Goal: Task Accomplishment & Management: Manage account settings

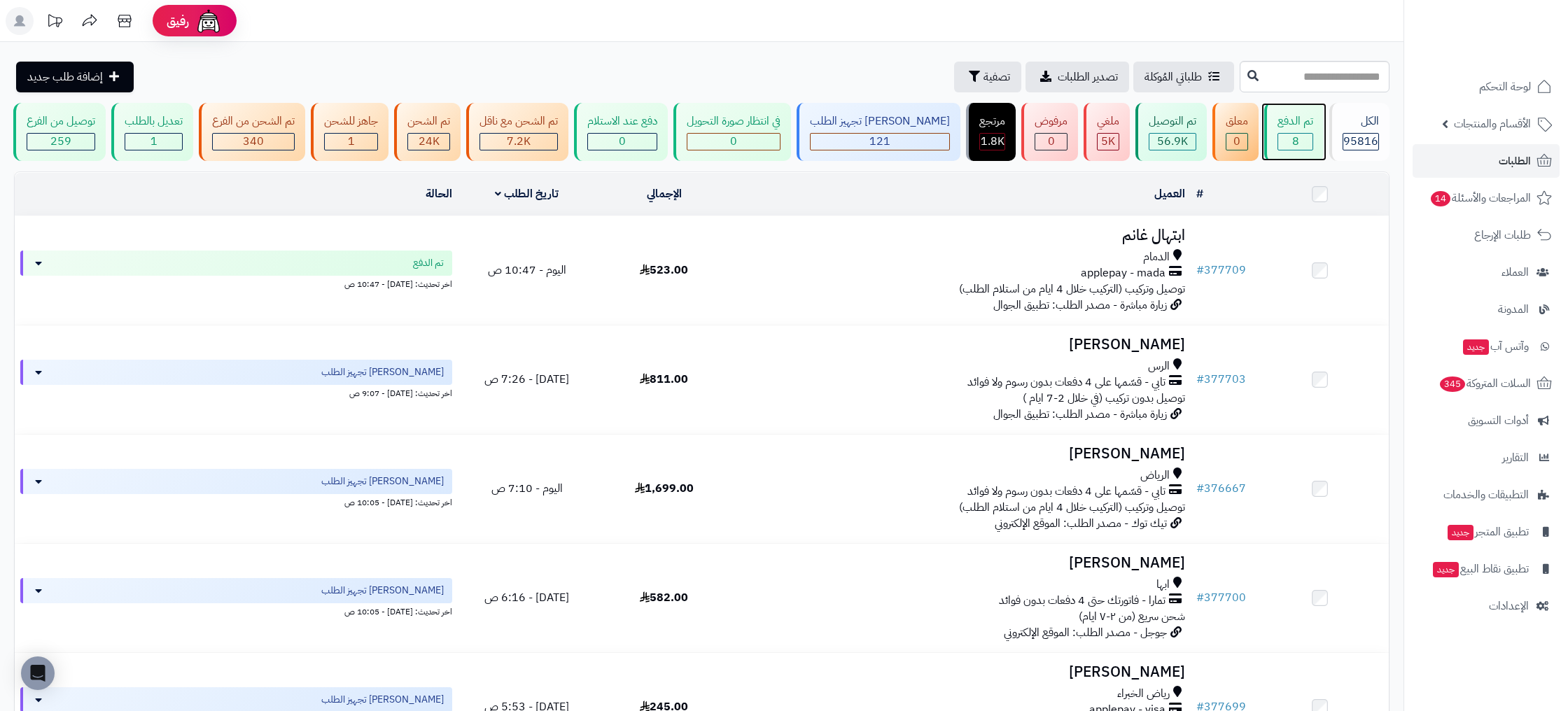
click at [1302, 132] on div "تم الدفع 8" at bounding box center [1294, 132] width 60 height 58
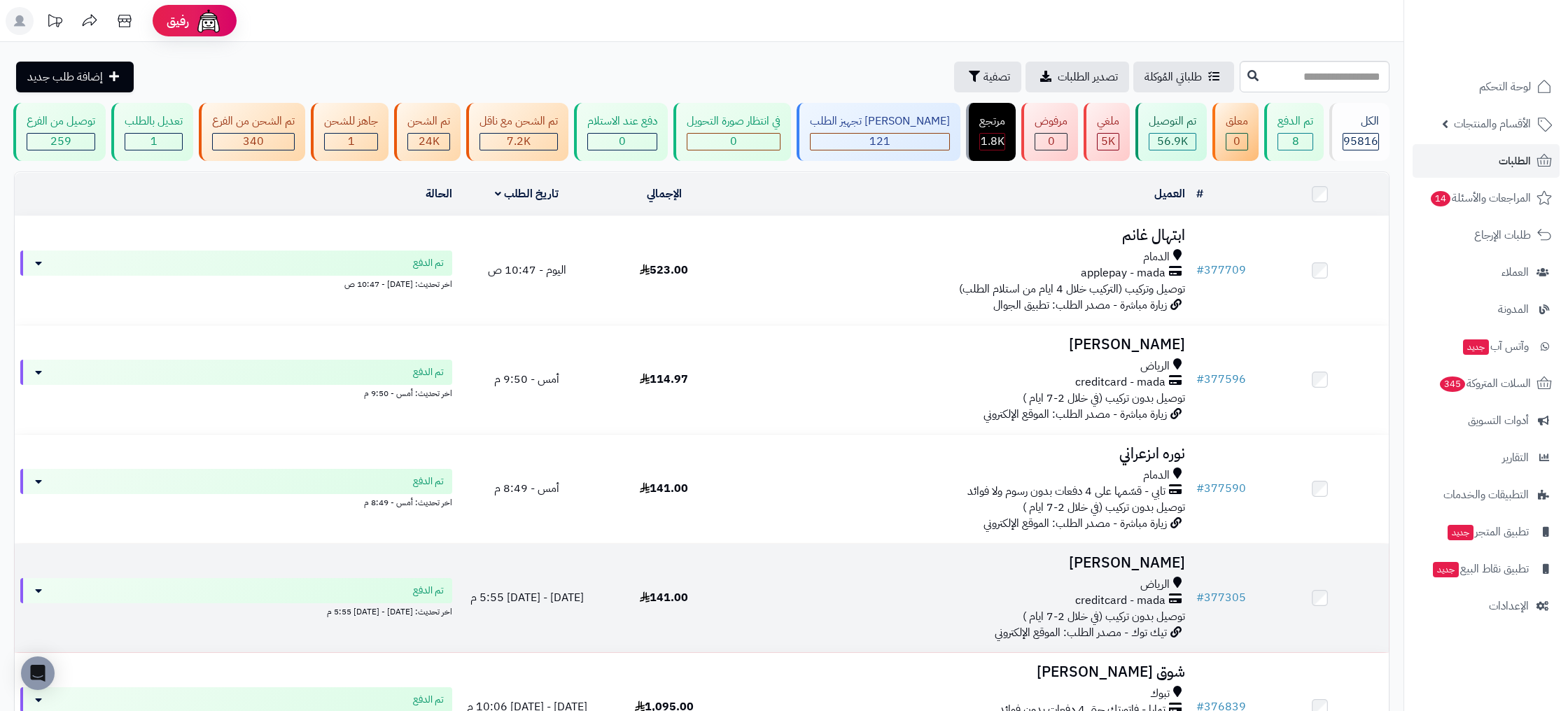
scroll to position [518, 0]
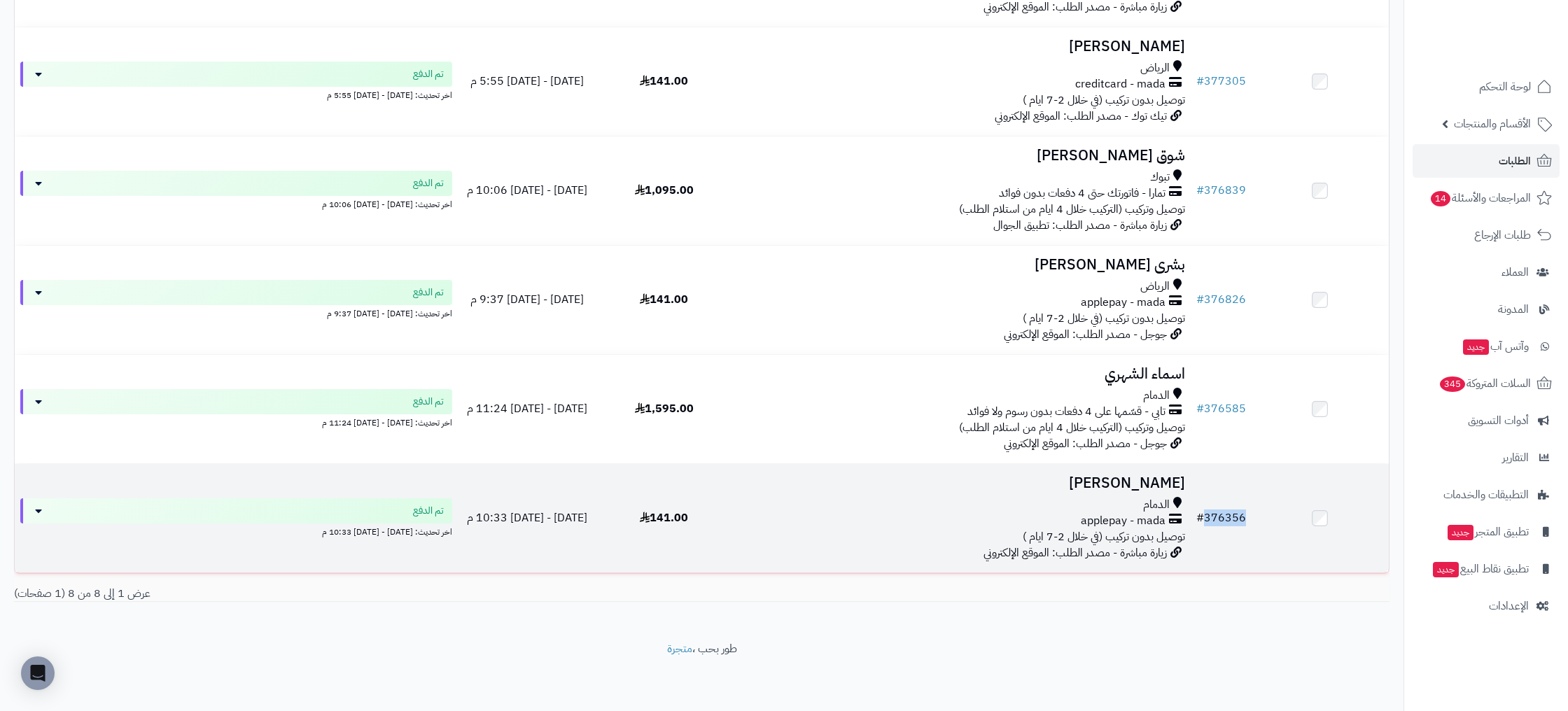
copy link "376356"
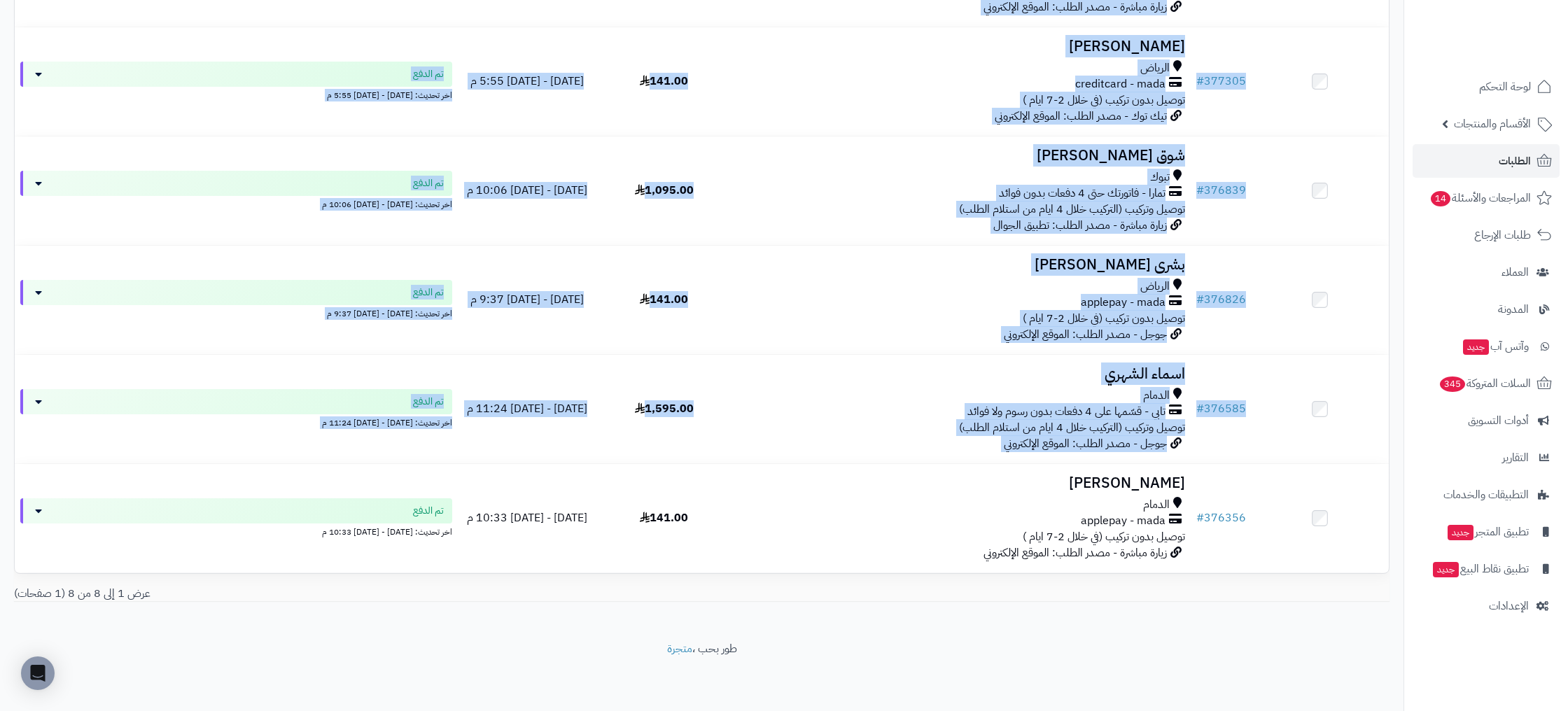
drag, startPoint x: 1248, startPoint y: 517, endPoint x: 1231, endPoint y: 590, distance: 75.0
click at [1214, 584] on div "# المحدد: 0 العميل الاجراءات تحديث حالة الطلبات تحضير الطلبات إصدار بوليصة الشح…" at bounding box center [702, 121] width 1376 height 931
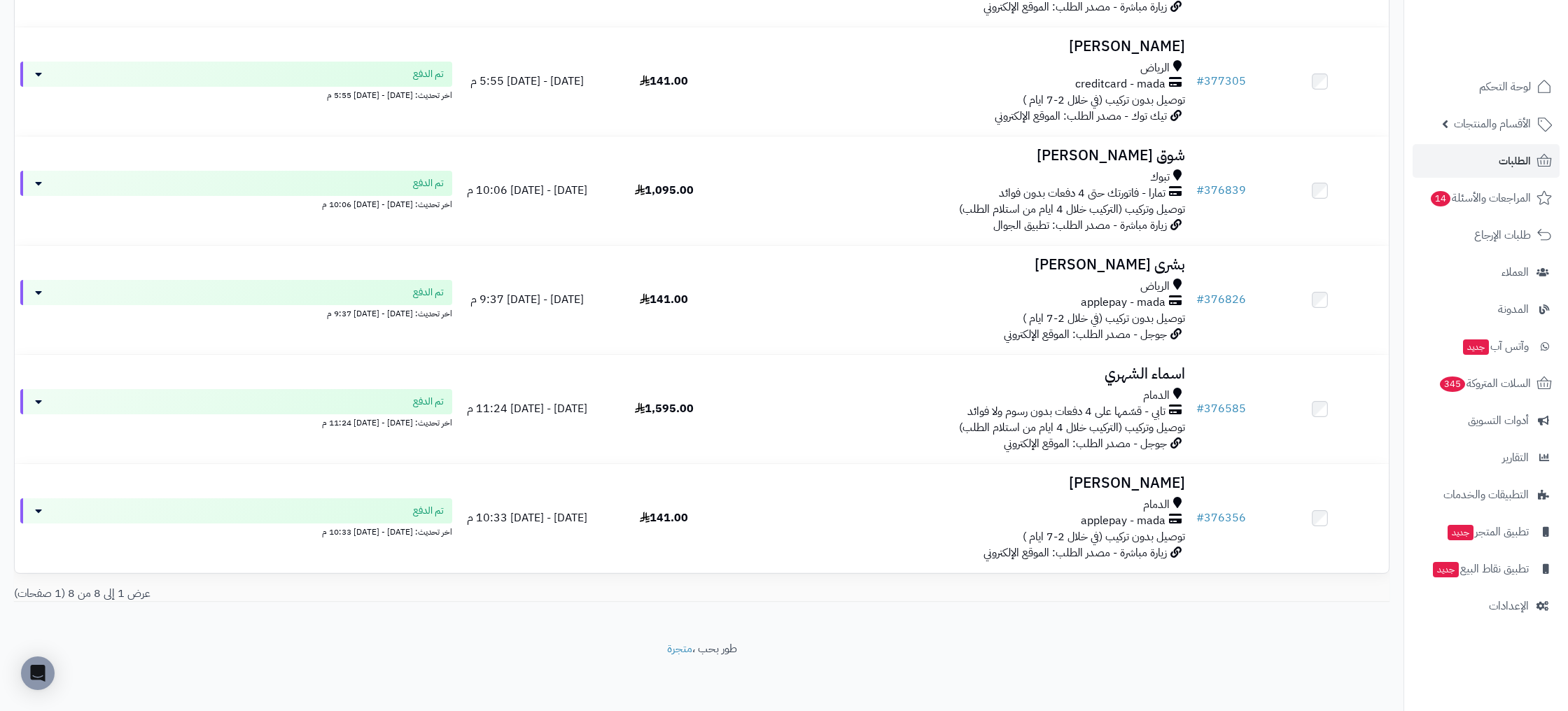
click at [1231, 590] on div "عرض 1 إلى 8 من 8 (1 صفحات)" at bounding box center [701, 594] width 1397 height 16
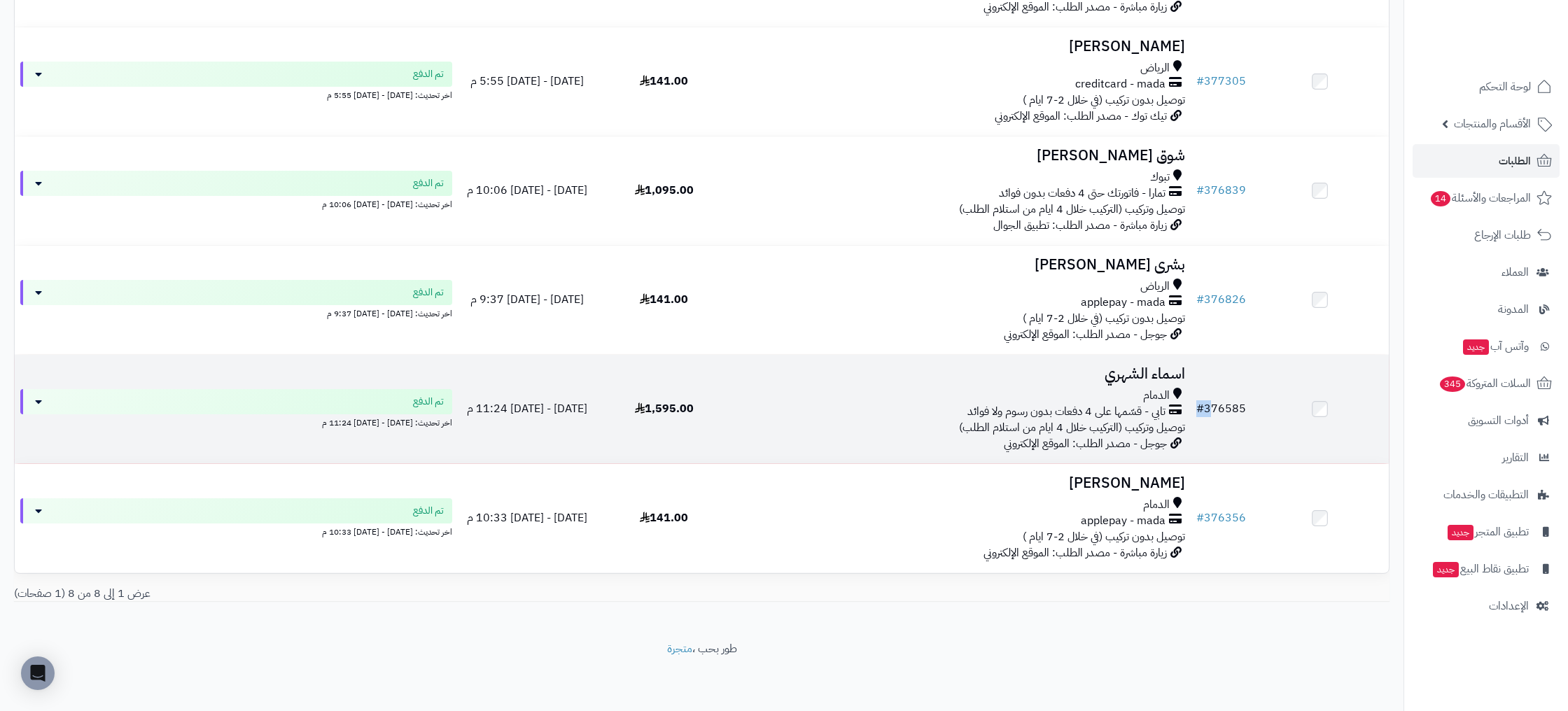
click at [1211, 412] on tr "# 376585 اسماء الشهري الدمام تابي - قسّمها على 4 دفعات بدون رسوم ولا فوائد توصي…" at bounding box center [702, 408] width 1374 height 108
copy link "376585"
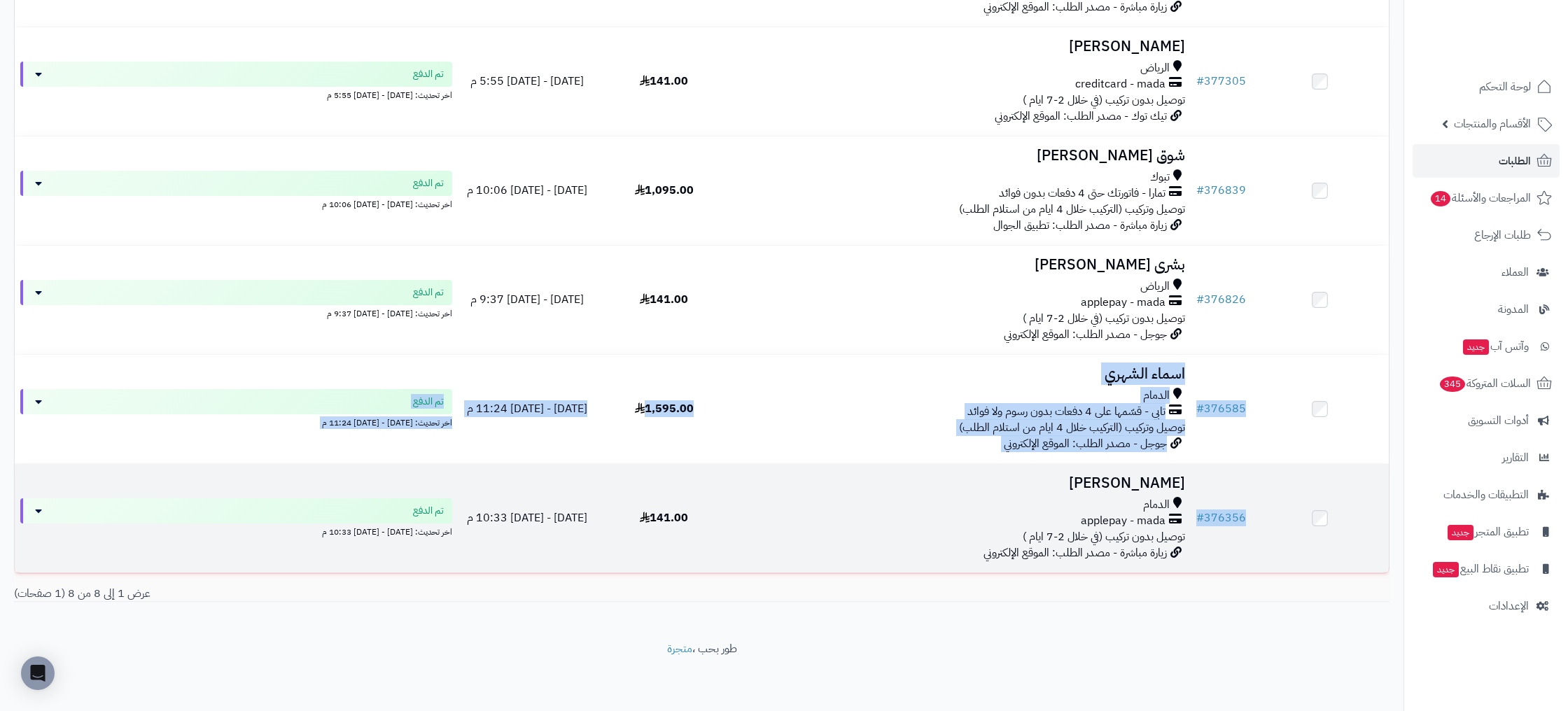
drag, startPoint x: 1247, startPoint y: 407, endPoint x: 1235, endPoint y: 565, distance: 158.5
click at [1229, 556] on tbody "# 377709 ابتهال غانم الدمام applepay - mada توصيل وتركيب (التركيب خلال 4 ايام م…" at bounding box center [702, 136] width 1374 height 873
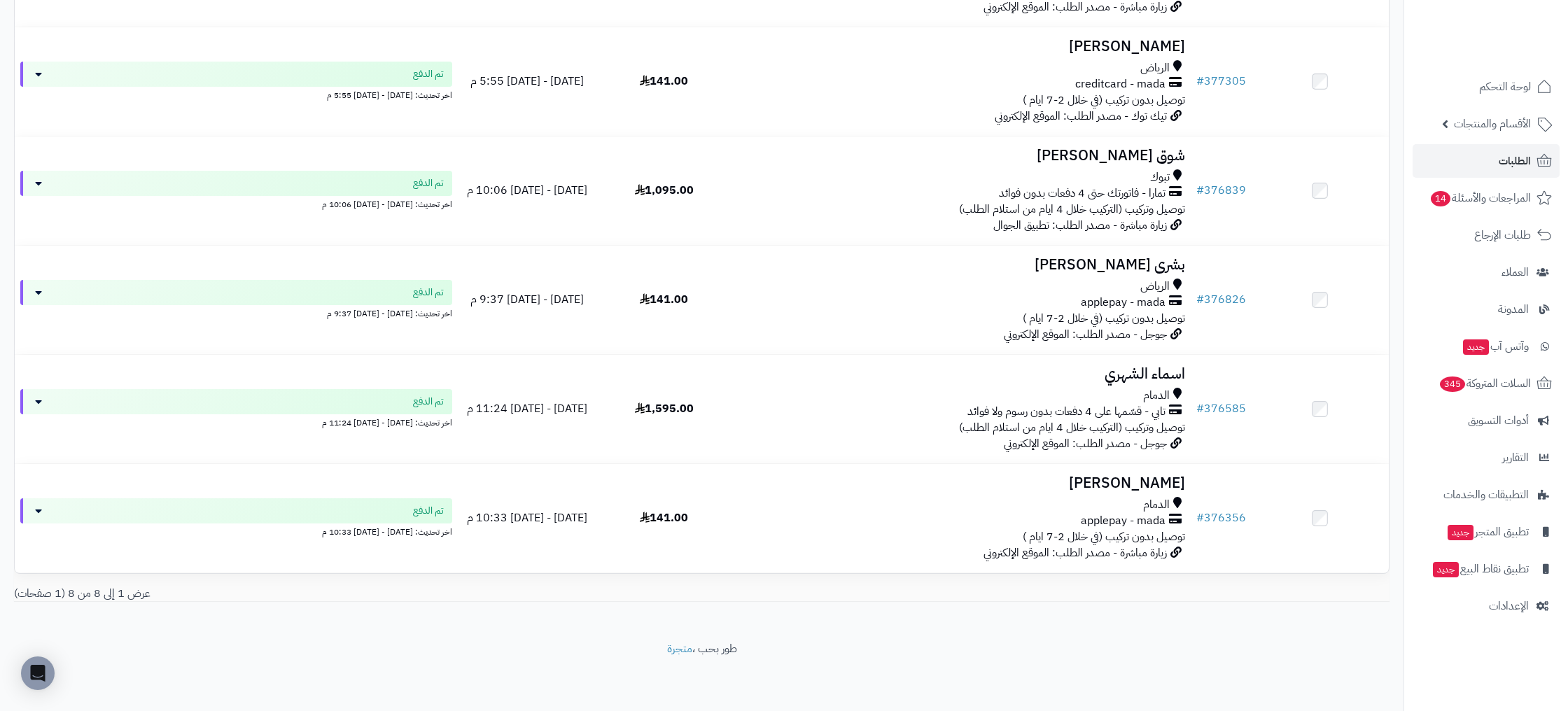
drag, startPoint x: 1247, startPoint y: 585, endPoint x: 1081, endPoint y: 413, distance: 239.0
click at [1247, 586] on div at bounding box center [1051, 586] width 699 height 1
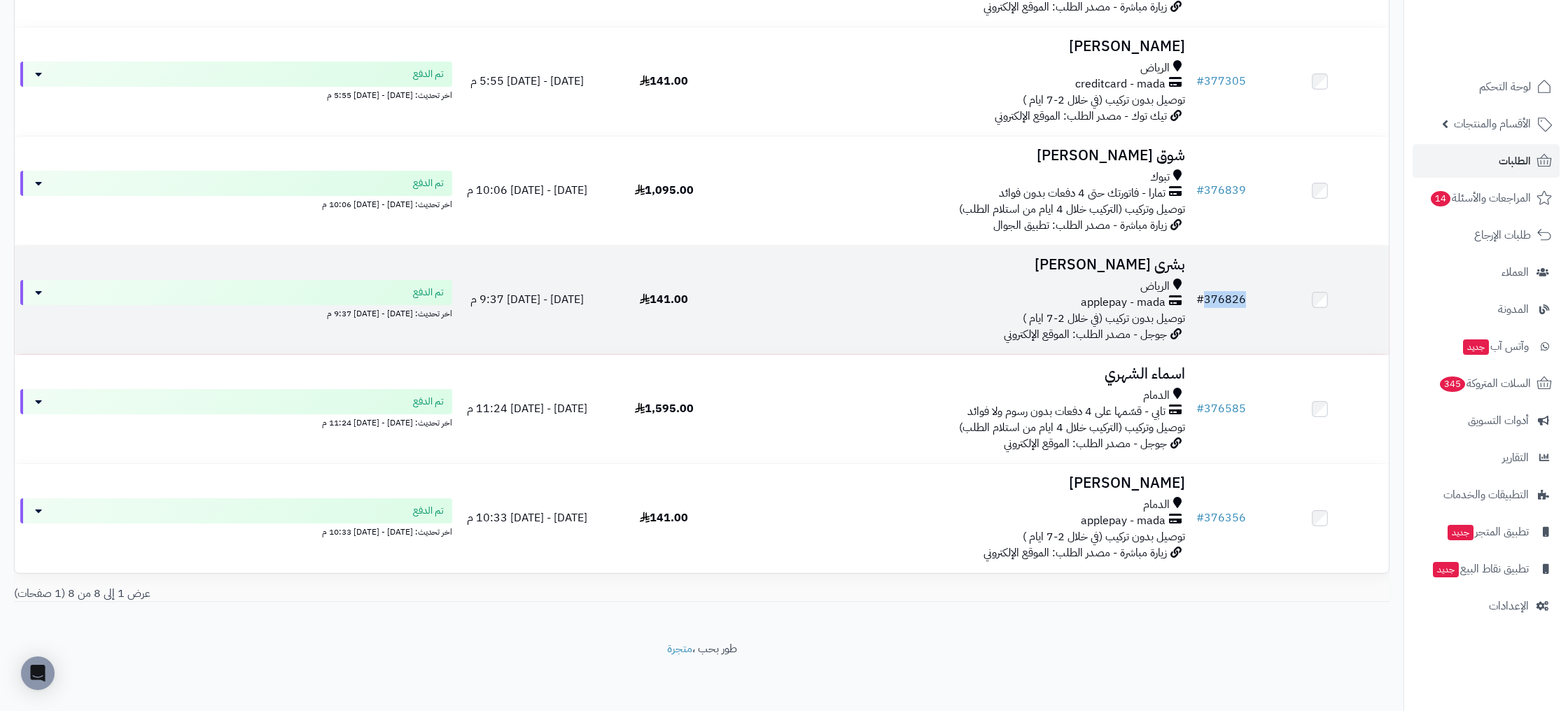
copy link "376826"
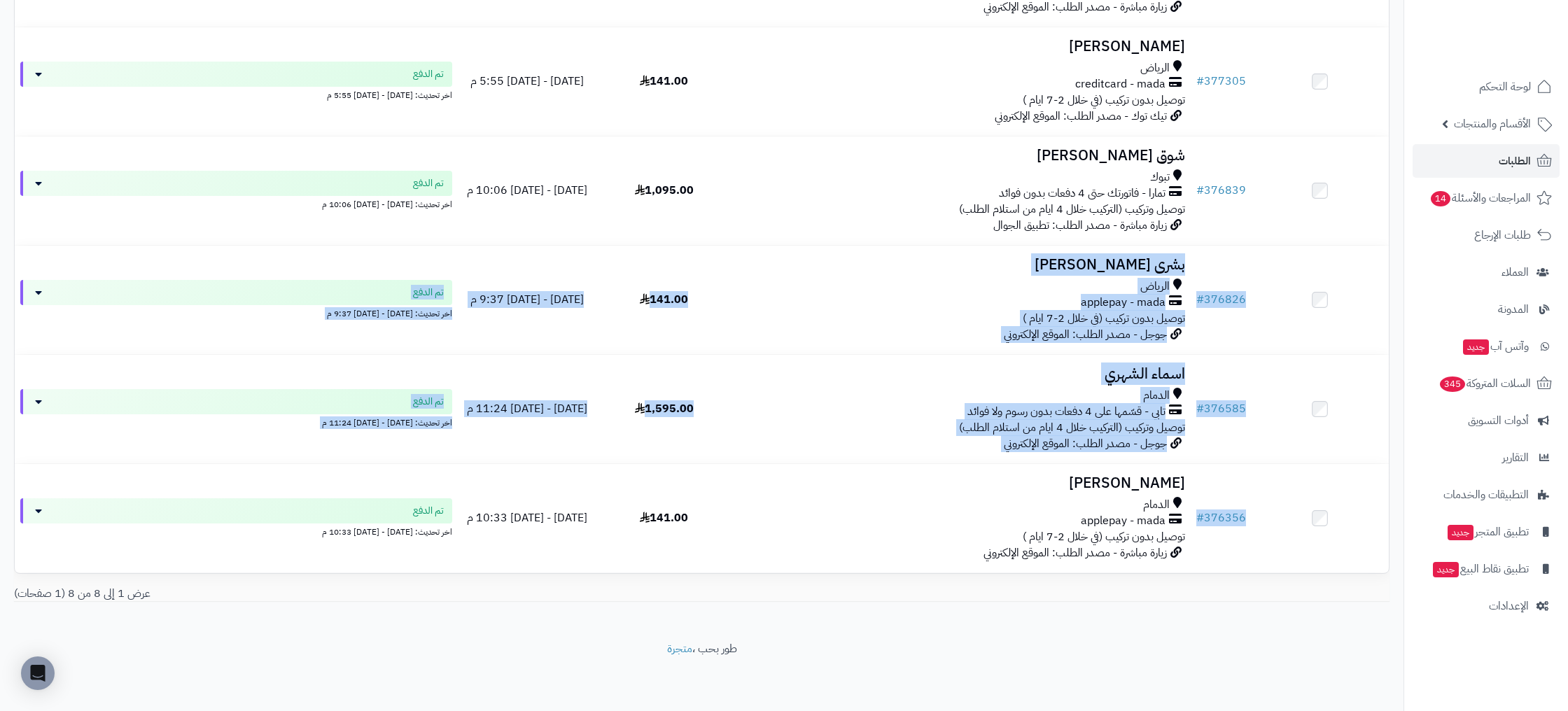
drag, startPoint x: 1250, startPoint y: 301, endPoint x: 1251, endPoint y: 575, distance: 274.0
click at [1251, 573] on div "# المحدد: 0 العميل الاجراءات تحديث حالة الطلبات تحضير الطلبات إصدار بوليصة الشح…" at bounding box center [702, 121] width 1376 height 931
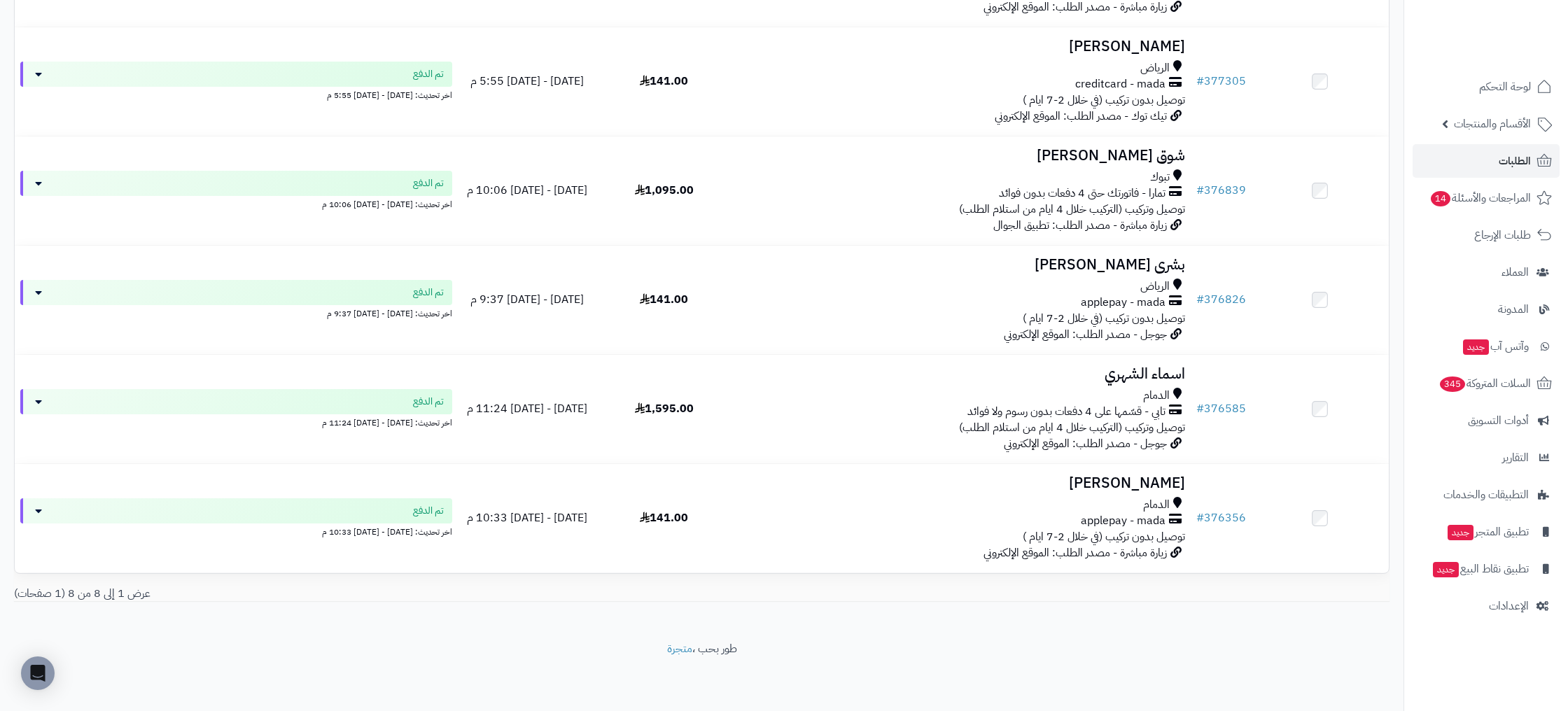
click at [1268, 594] on div "عرض 1 إلى 8 من 8 (1 صفحات)" at bounding box center [701, 594] width 1397 height 16
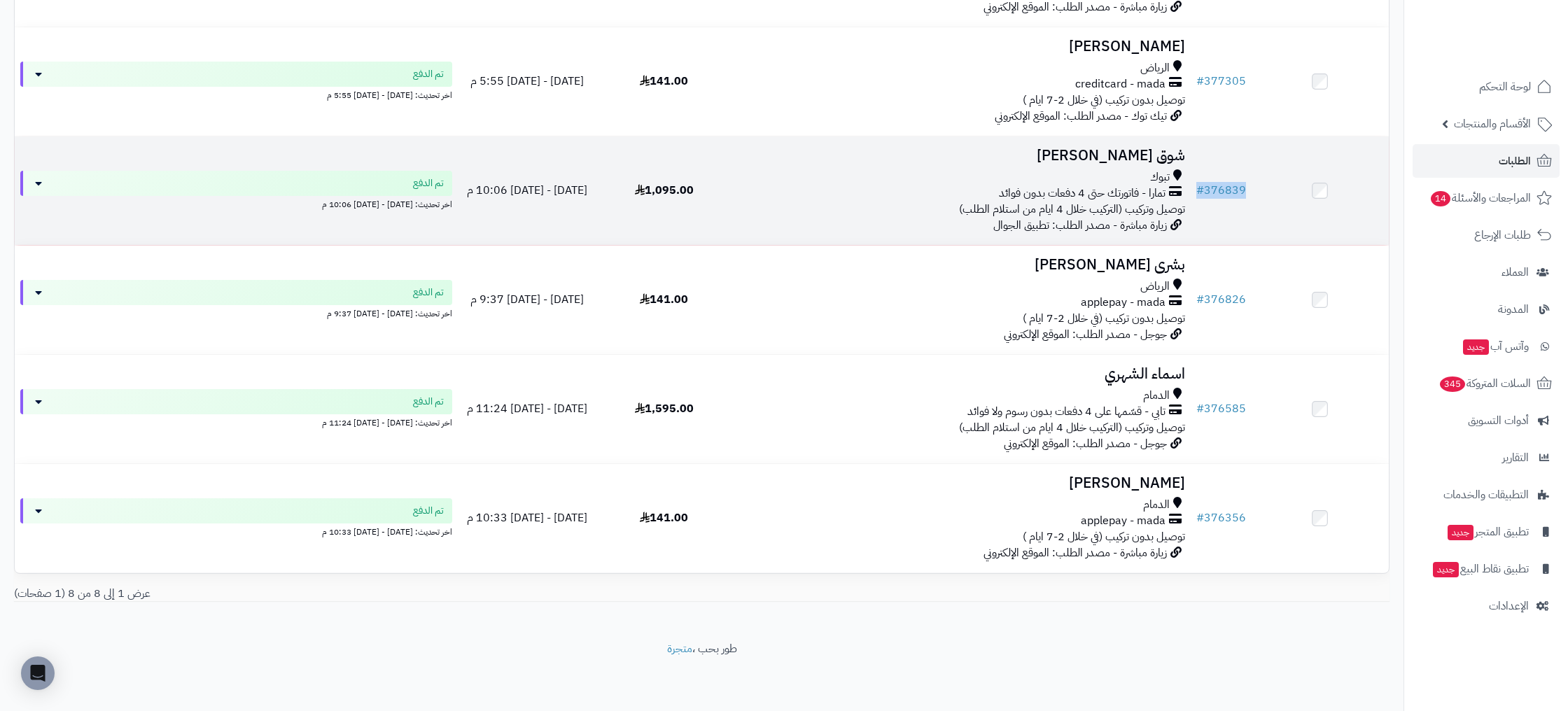
copy tr "# 376839"
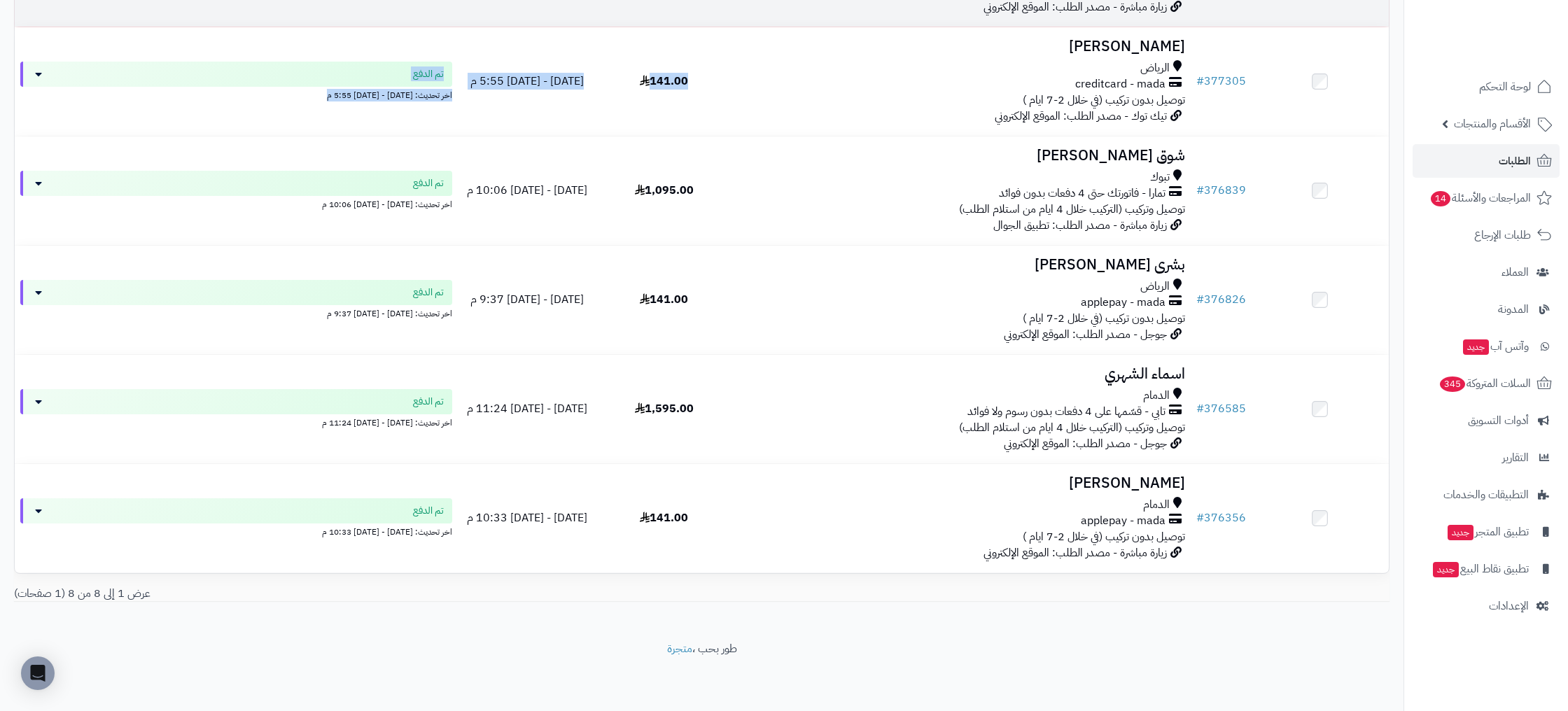
drag, startPoint x: 1252, startPoint y: 189, endPoint x: 426, endPoint y: 8, distance: 845.6
click at [527, 35] on tbody "# 377709 ابتهال غانم الدمام applepay - mada توصيل وتركيب (التركيب خلال 4 ايام م…" at bounding box center [702, 136] width 1374 height 873
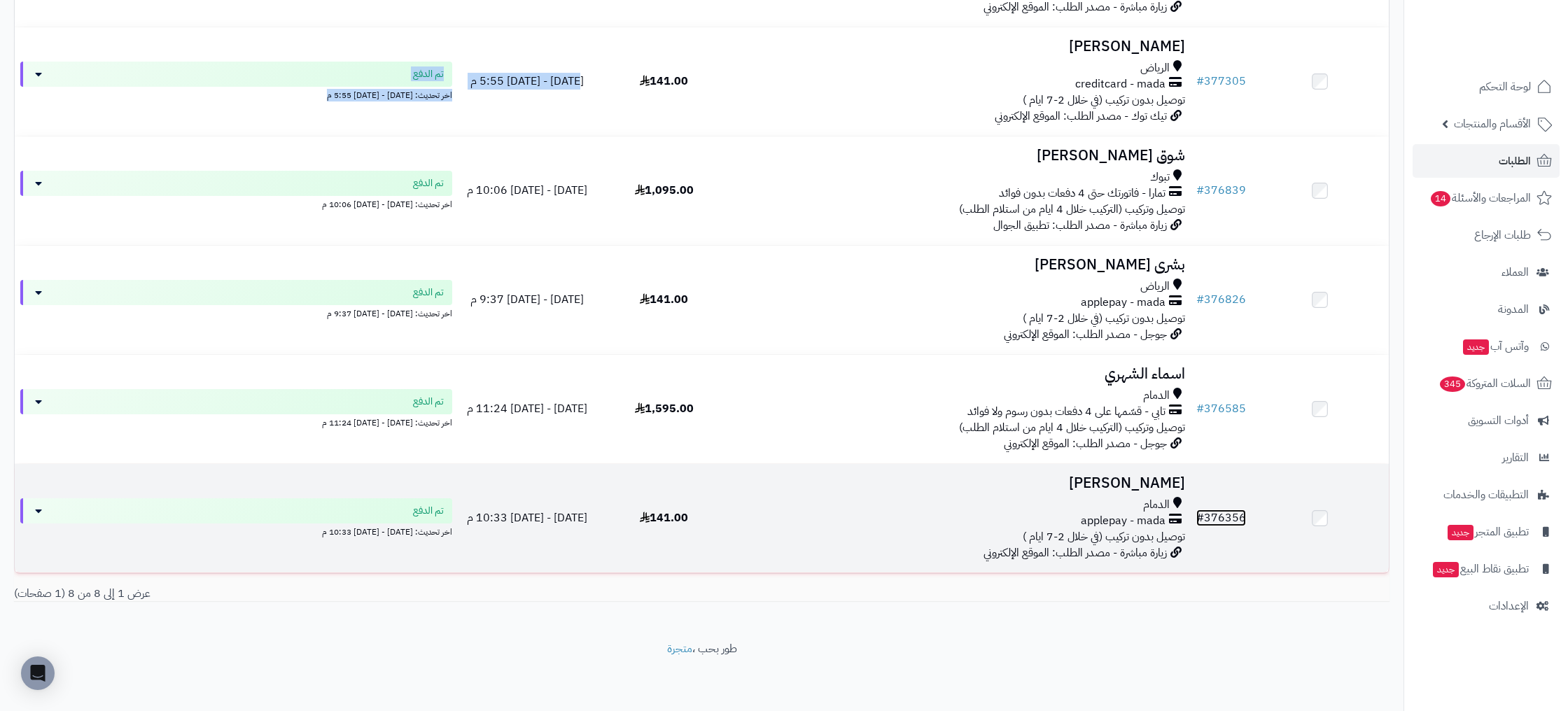
click at [1226, 516] on link "# 376356" at bounding box center [1221, 518] width 49 height 17
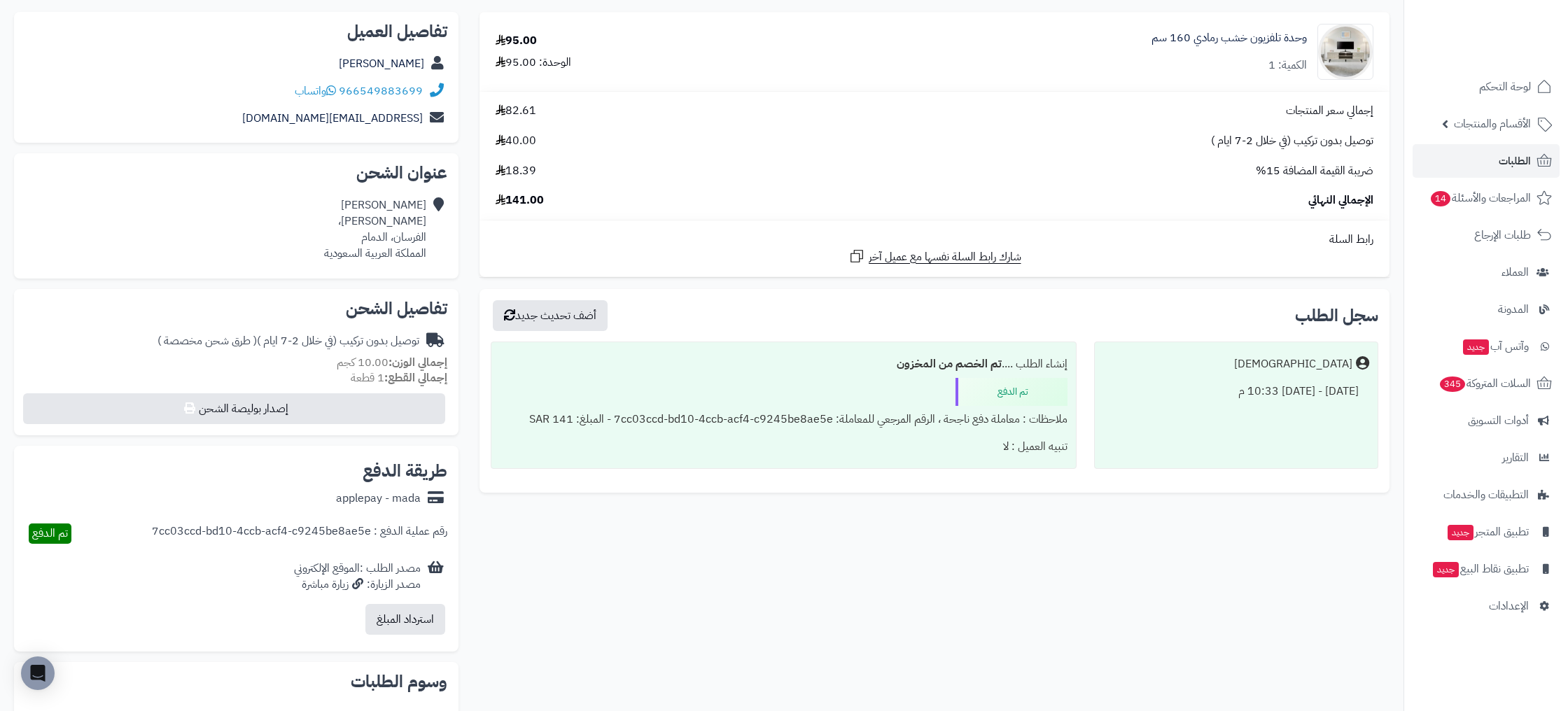
scroll to position [154, 0]
